Goal: Entertainment & Leisure: Browse casually

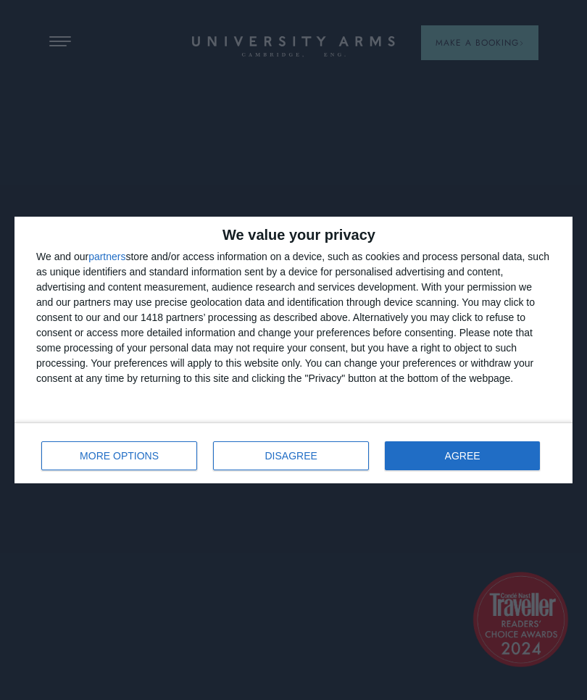
click at [483, 453] on button "AGREE" at bounding box center [462, 455] width 155 height 29
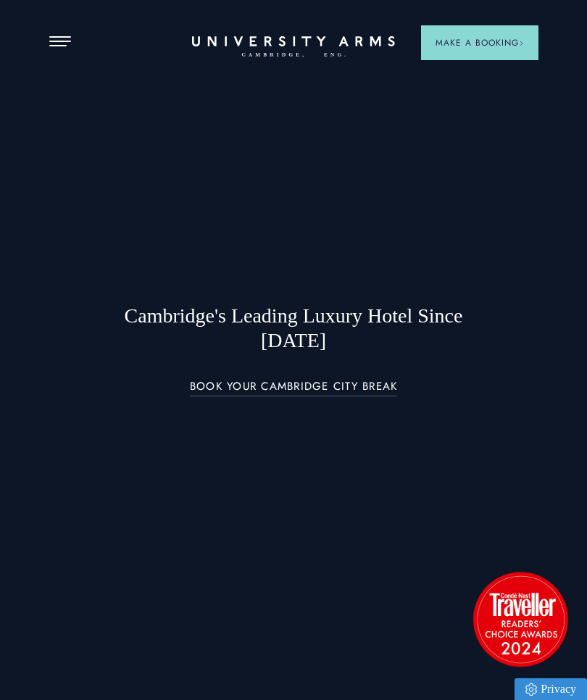
click at [54, 45] on span "Open Menu" at bounding box center [54, 45] width 11 height 1
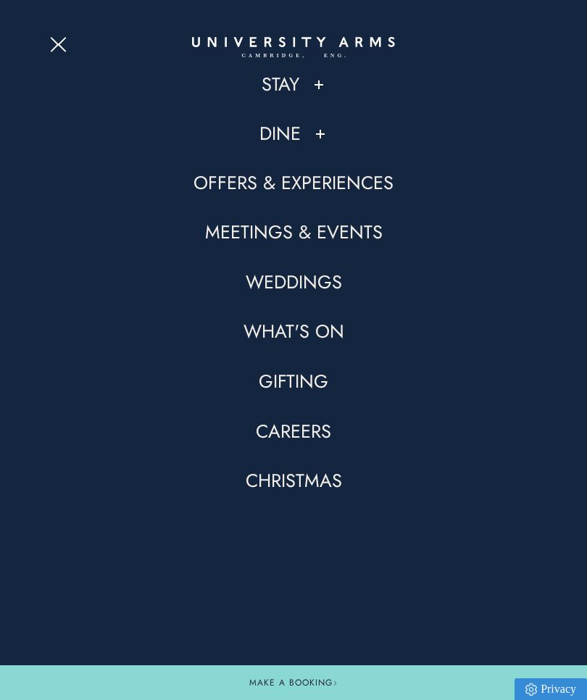
click at [350, 188] on link "Offers & Experiences" at bounding box center [293, 183] width 200 height 25
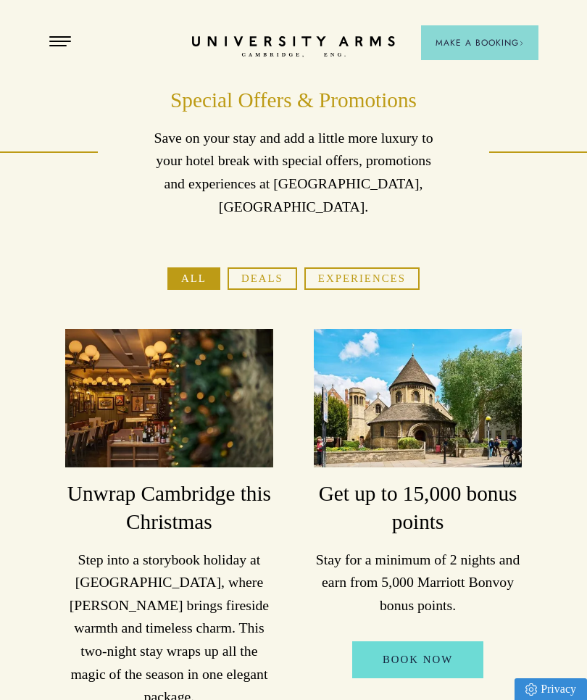
click at [411, 267] on button "Experiences" at bounding box center [361, 278] width 115 height 22
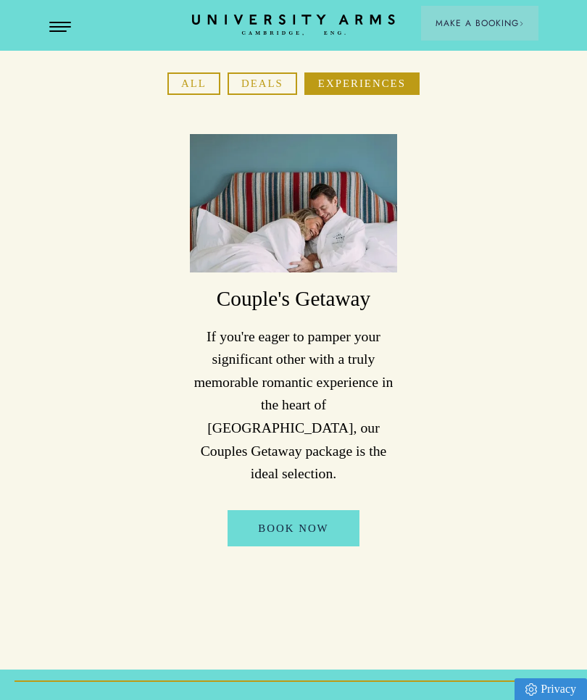
scroll to position [178, 0]
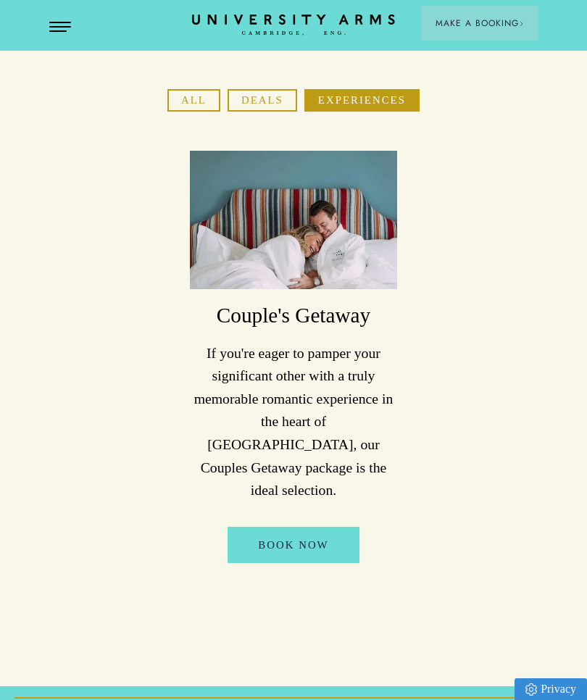
click at [256, 89] on button "Deals" at bounding box center [262, 100] width 70 height 22
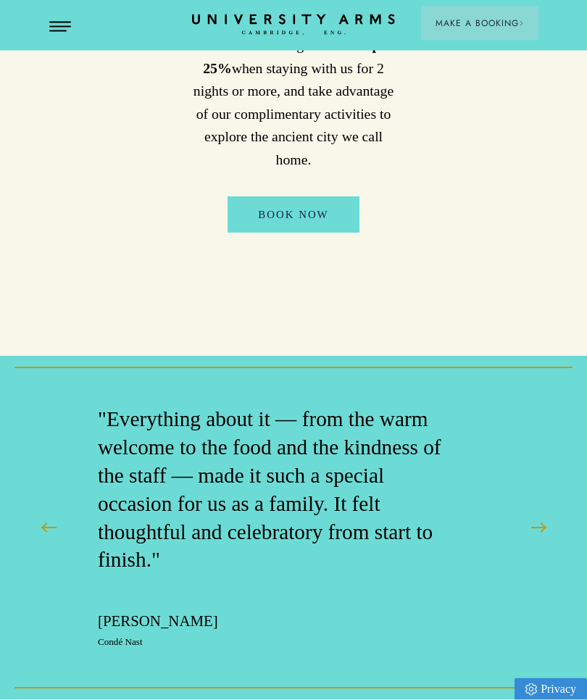
scroll to position [928, 0]
click at [67, 28] on button "Open Menu" at bounding box center [60, 28] width 22 height 12
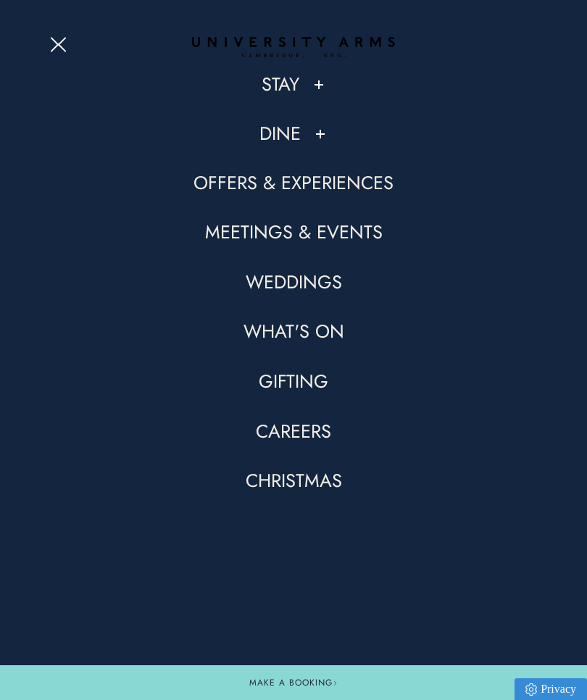
click at [332, 330] on link "What's On" at bounding box center [293, 331] width 101 height 25
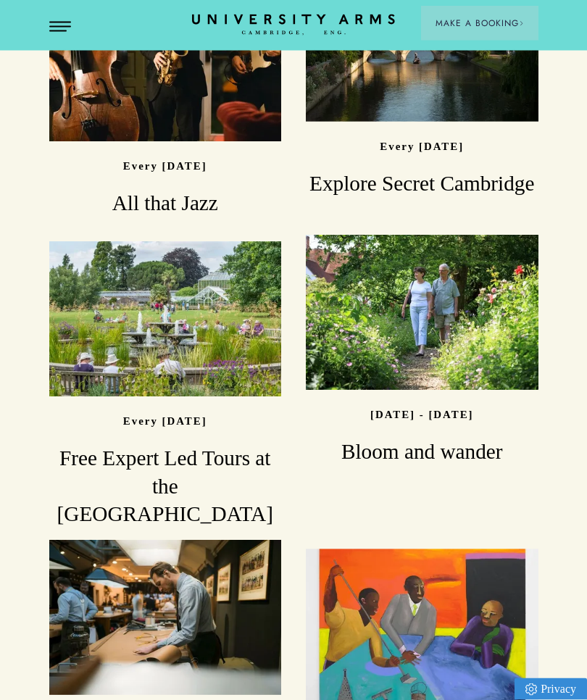
scroll to position [1085, 0]
click at [282, 540] on link "Read [DATE] - [DATE] Step Back in Style" at bounding box center [165, 655] width 232 height 230
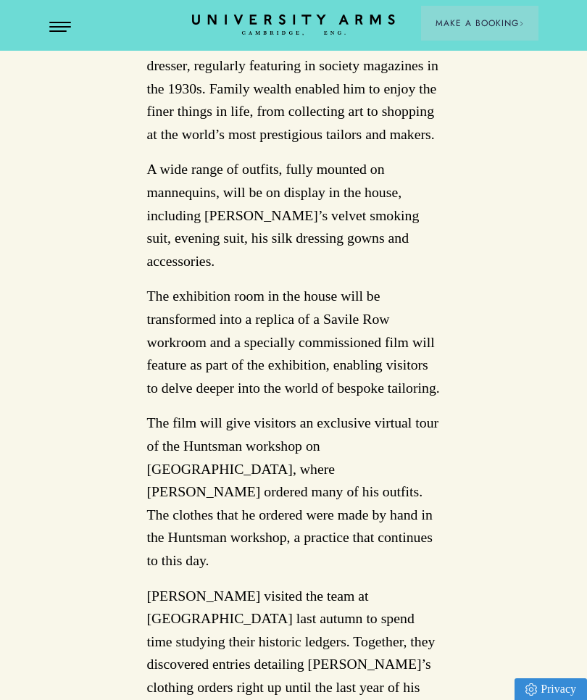
scroll to position [2604, 0]
